Goal: Transaction & Acquisition: Obtain resource

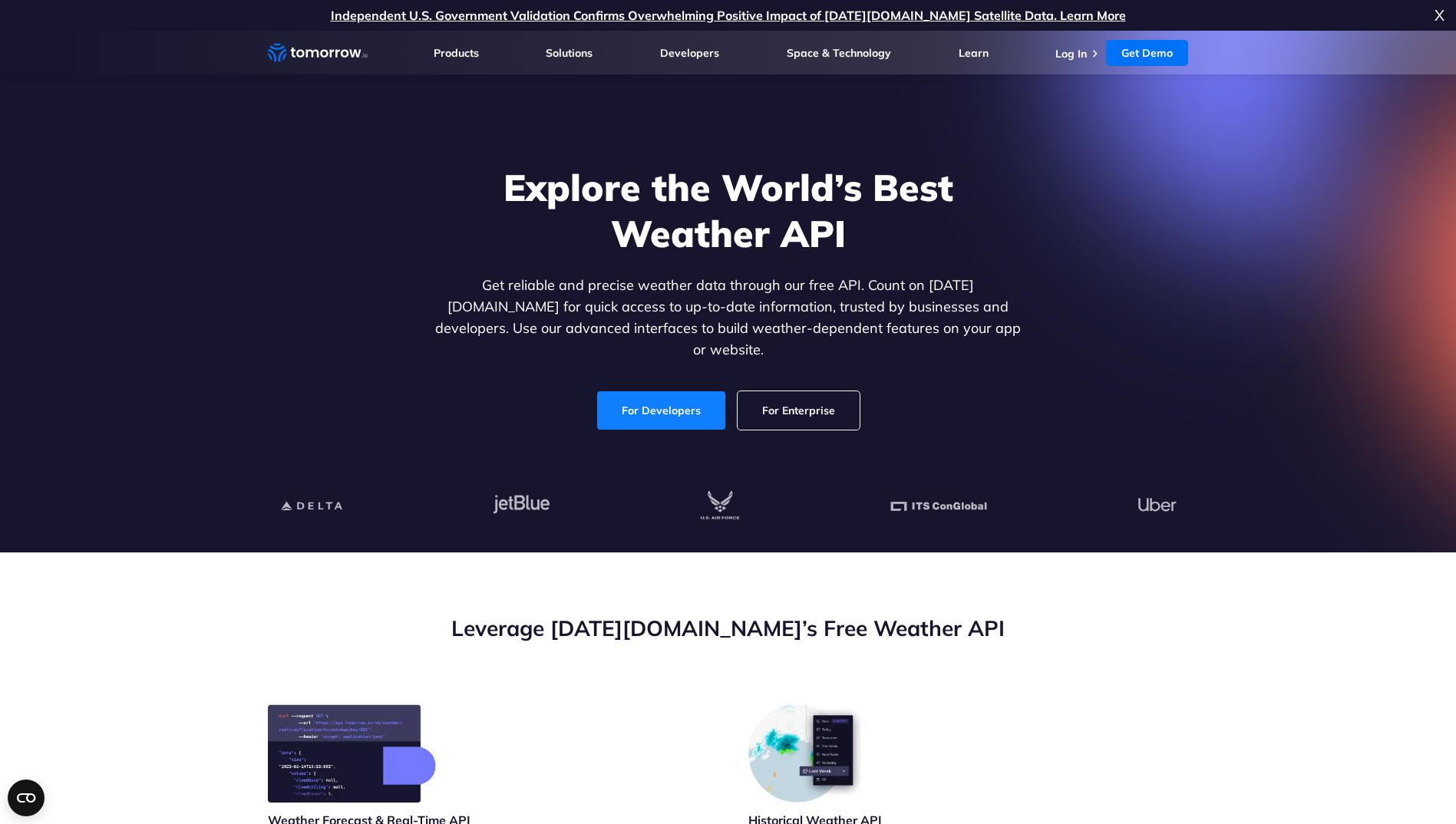
click at [658, 396] on link "For Developers" at bounding box center [661, 410] width 128 height 38
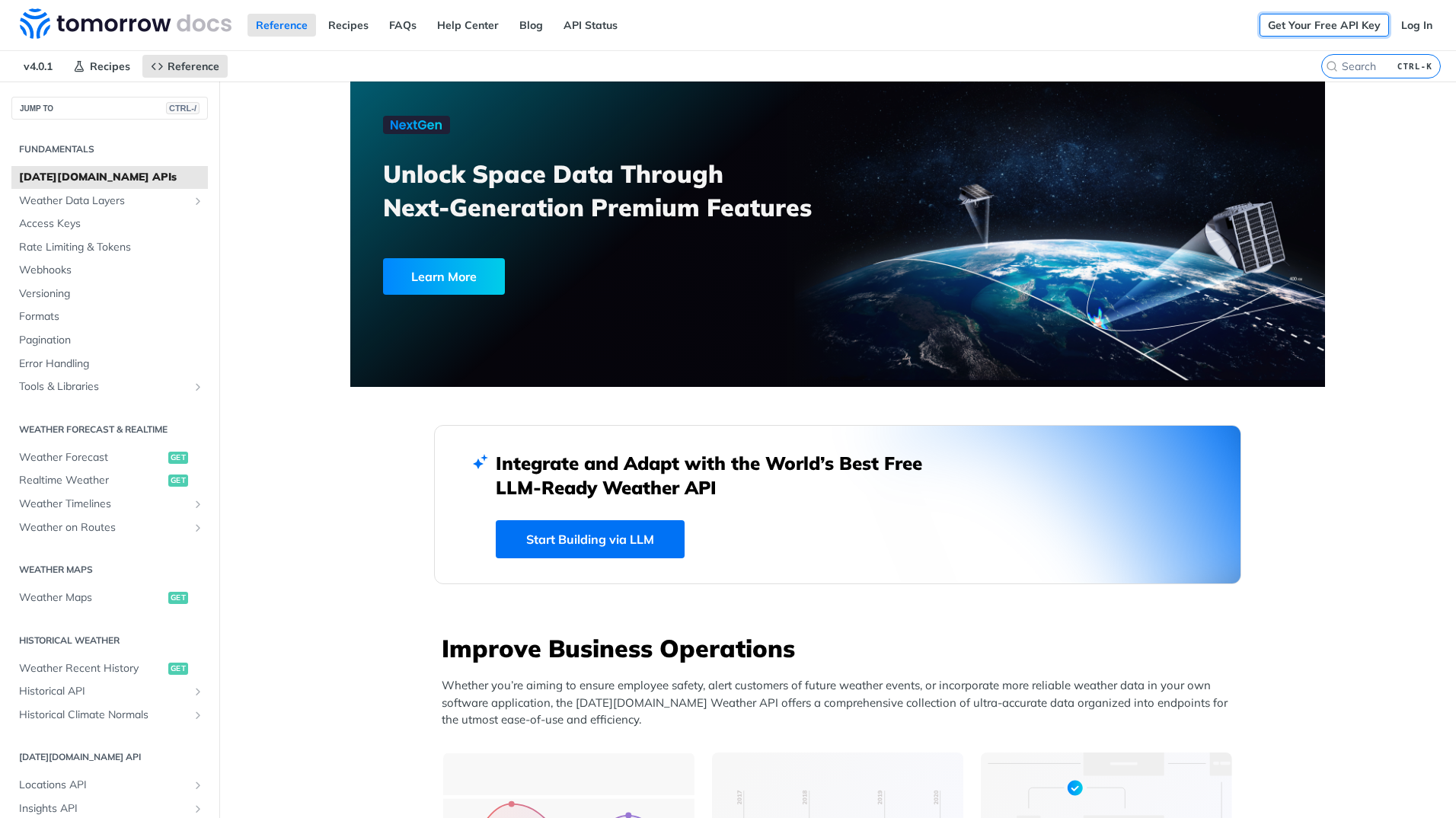
click at [1298, 25] on link "Get Your Free API Key" at bounding box center [1324, 26] width 129 height 23
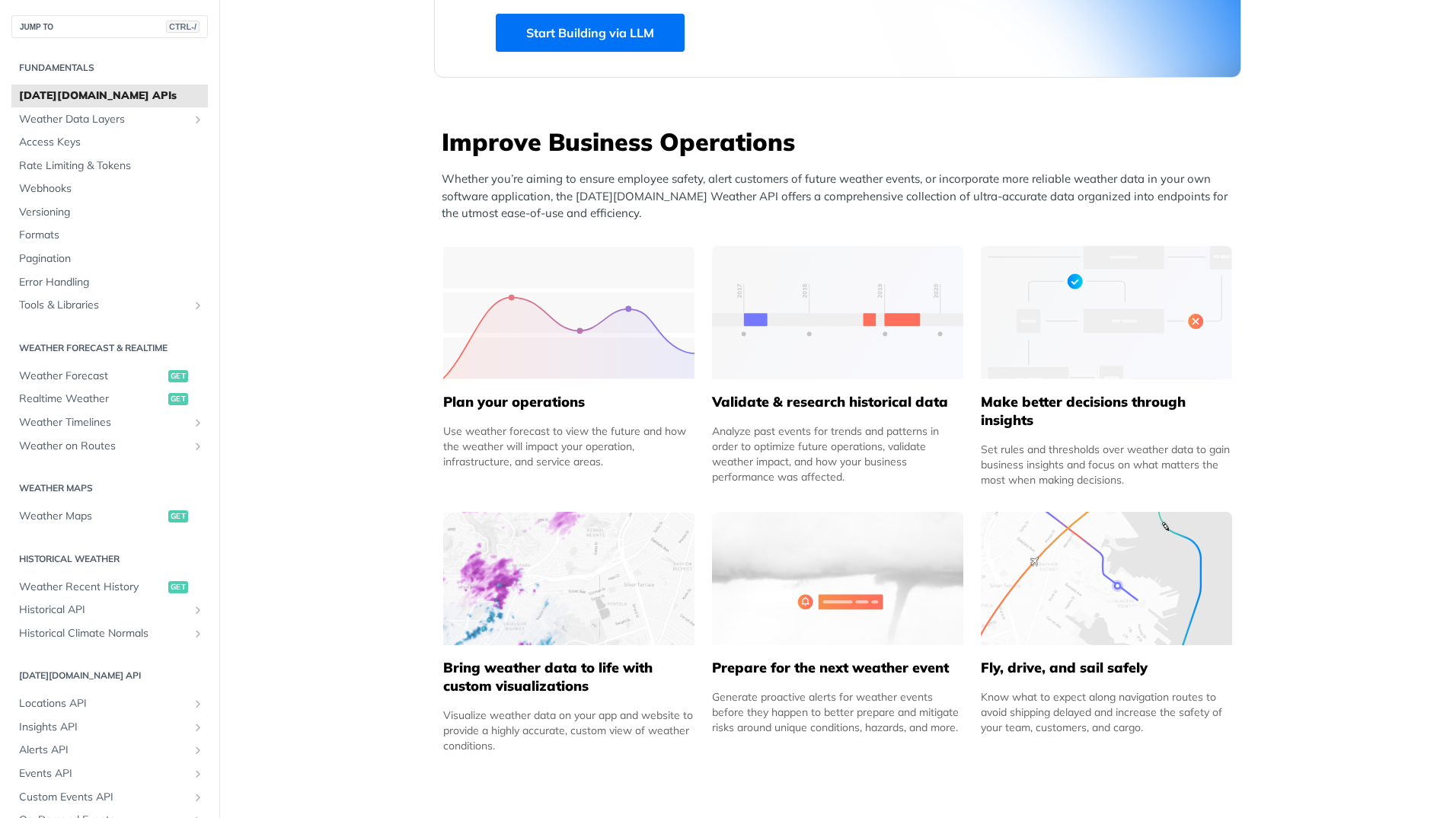
scroll to position [508, 0]
click at [44, 141] on span "Access Keys" at bounding box center [111, 141] width 185 height 15
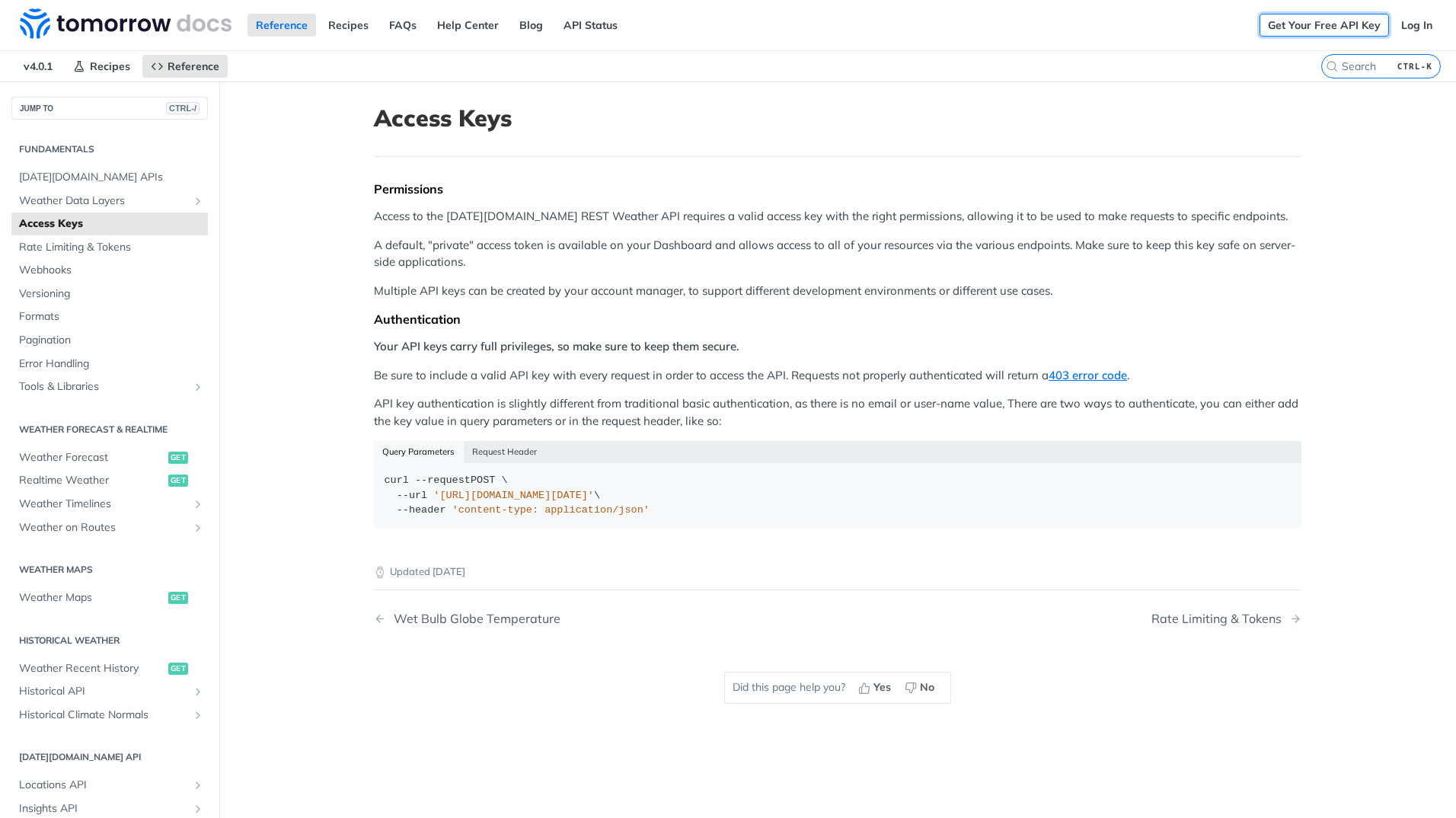
click at [1301, 27] on link "Get Your Free API Key" at bounding box center [1324, 26] width 129 height 23
click at [1401, 24] on link "Log In" at bounding box center [1417, 26] width 48 height 23
